Goal: Navigation & Orientation: Find specific page/section

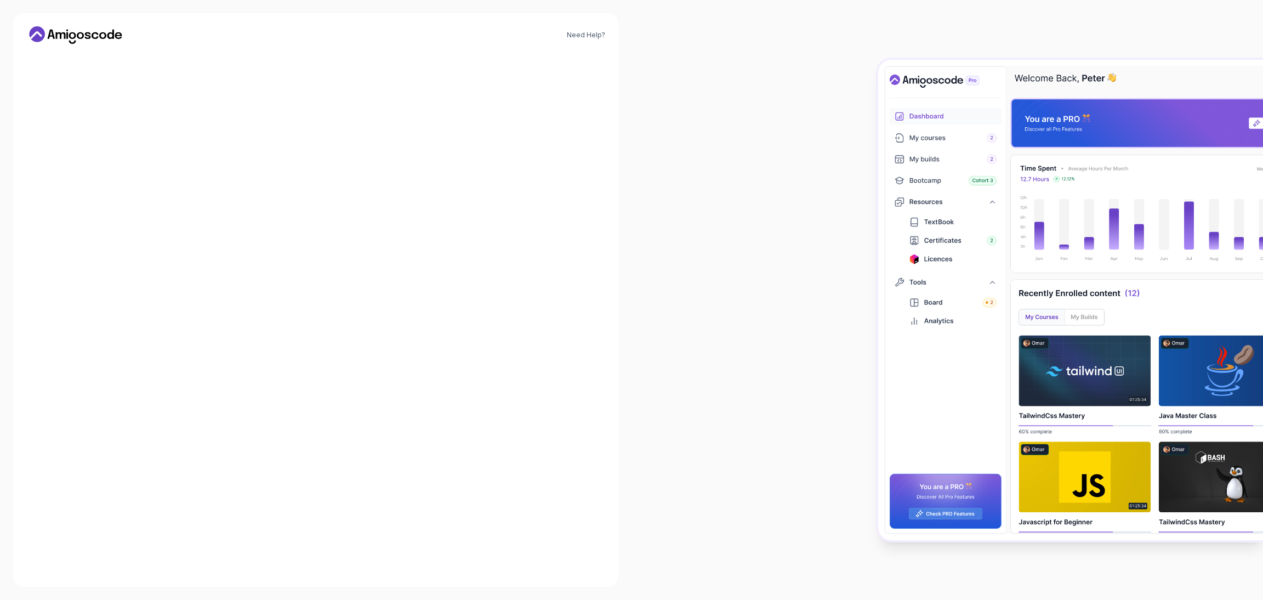
click at [863, 99] on div at bounding box center [946, 300] width 631 height 600
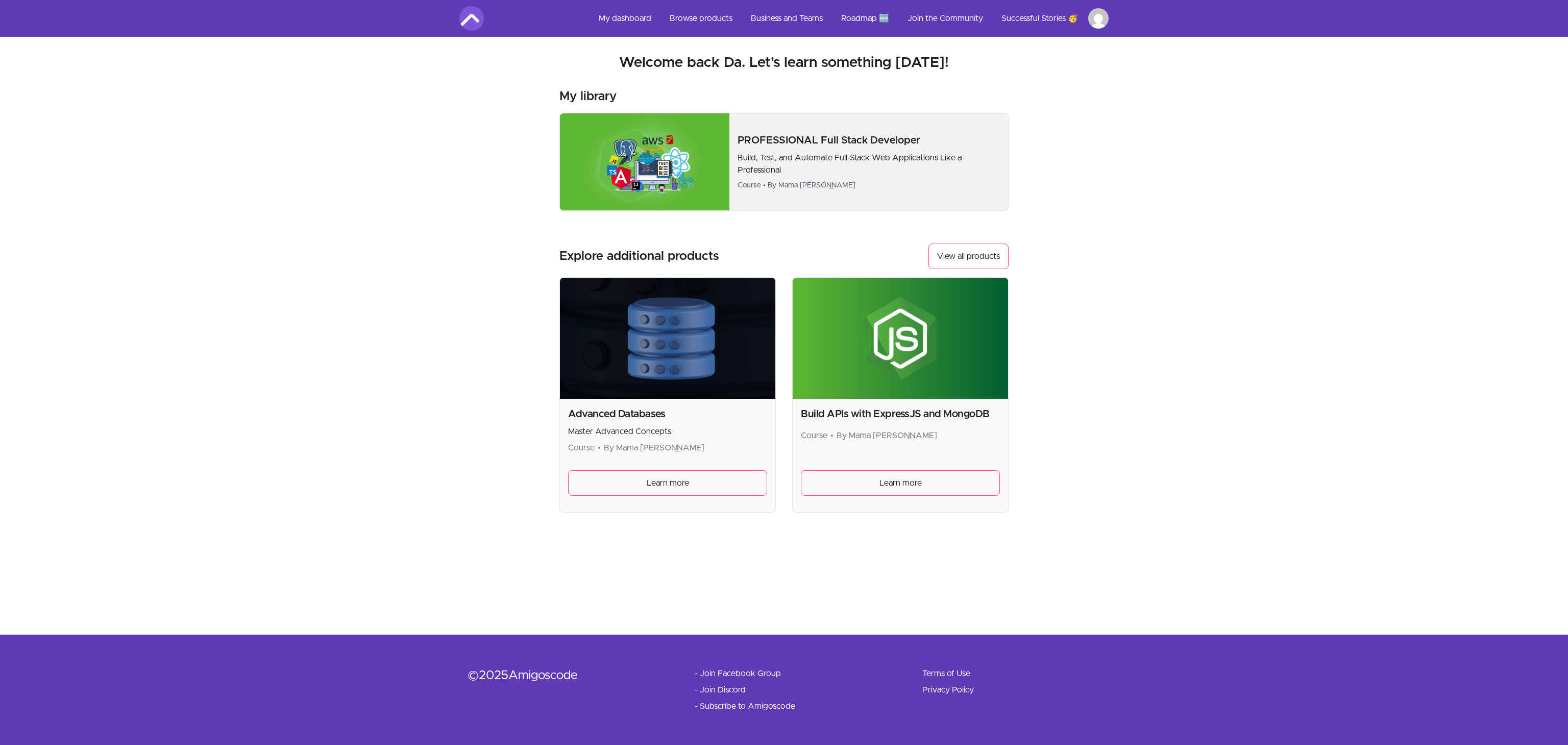
click at [831, 145] on p "PROFESSIONAL Full Stack Developer" at bounding box center [869, 140] width 263 height 14
